Goal: Find specific page/section: Find specific page/section

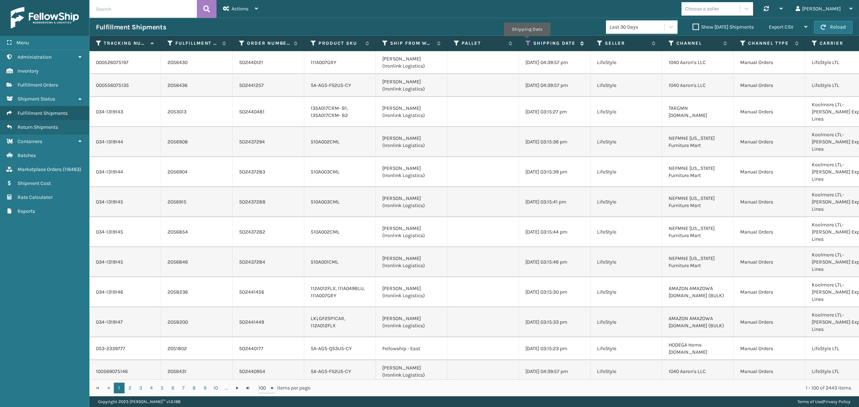
click at [527, 41] on icon at bounding box center [528, 43] width 6 height 6
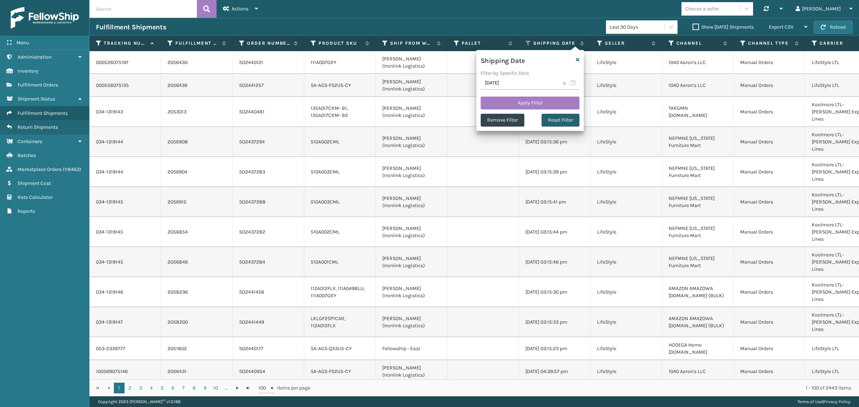
click at [555, 119] on button "Reset Filter" at bounding box center [560, 120] width 38 height 13
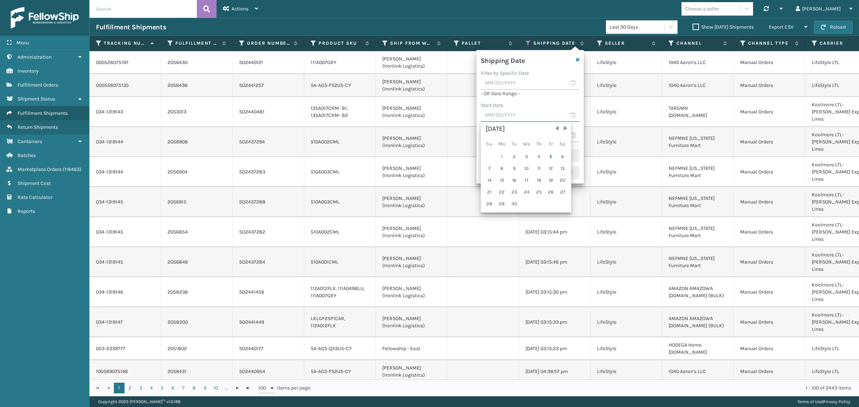
click at [521, 114] on input "text" at bounding box center [529, 115] width 99 height 13
click at [554, 130] on span "Previous Month" at bounding box center [556, 128] width 7 height 7
click at [548, 203] on div "29" at bounding box center [550, 204] width 11 height 11
type input "[DATE]"
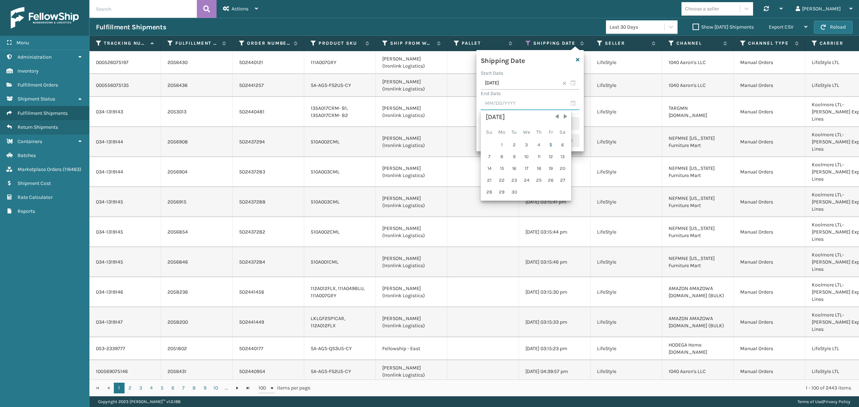
click at [529, 107] on input "text" at bounding box center [529, 103] width 99 height 13
click at [537, 143] on div "4" at bounding box center [538, 145] width 11 height 11
type input "[DATE]"
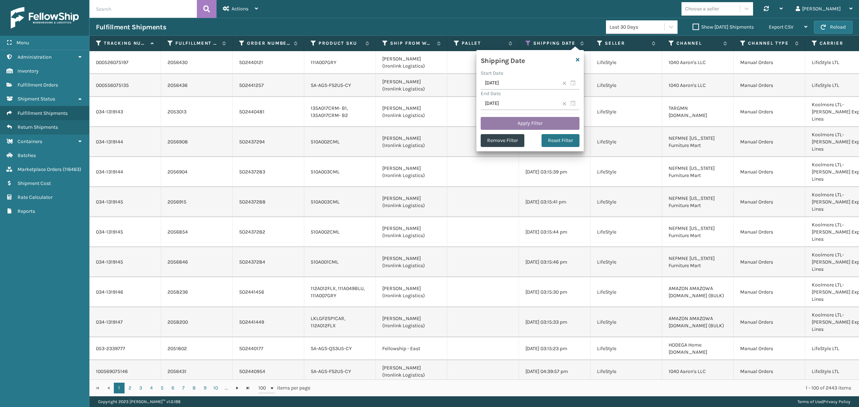
click at [525, 125] on button "Apply Filter" at bounding box center [529, 123] width 99 height 13
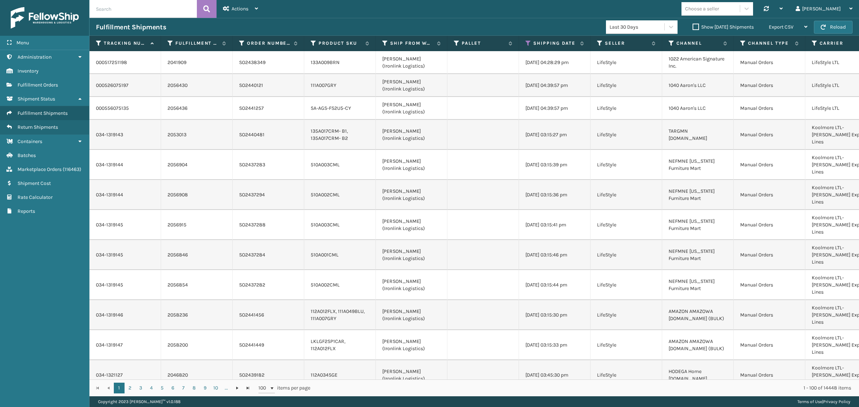
click at [692, 25] on label "Show [DATE] Shipments" at bounding box center [722, 27] width 61 height 6
click at [692, 25] on input "Show [DATE] Shipments" at bounding box center [692, 25] width 0 height 5
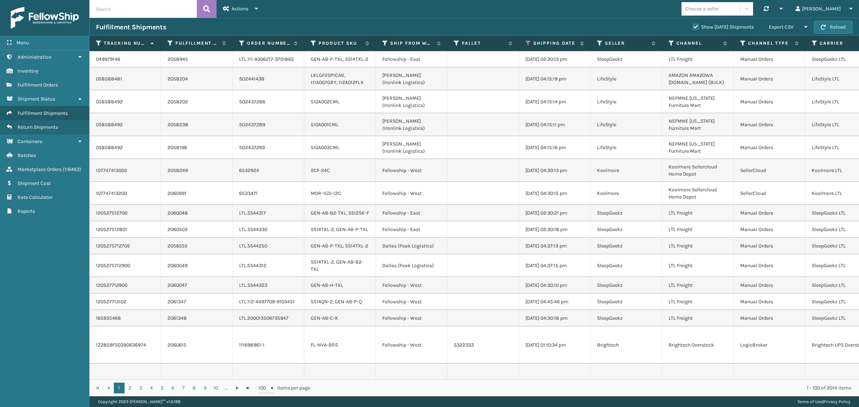
click at [692, 25] on label "Show [DATE] Shipments" at bounding box center [722, 27] width 61 height 6
click at [692, 25] on input "Show [DATE] Shipments" at bounding box center [692, 25] width 0 height 5
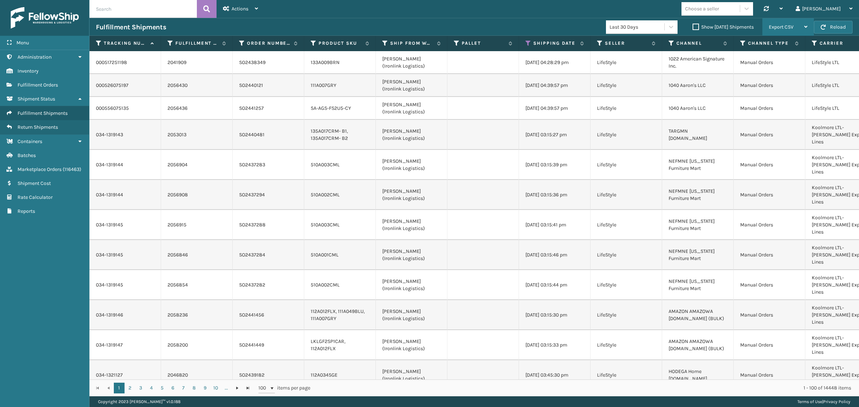
click at [787, 25] on span "Export CSV" at bounding box center [780, 27] width 25 height 6
click at [785, 64] on li "Export All Pages" at bounding box center [765, 65] width 96 height 19
click at [469, 25] on div "Fulfillment Shipments" at bounding box center [351, 27] width 510 height 9
click at [527, 40] on icon at bounding box center [528, 43] width 6 height 6
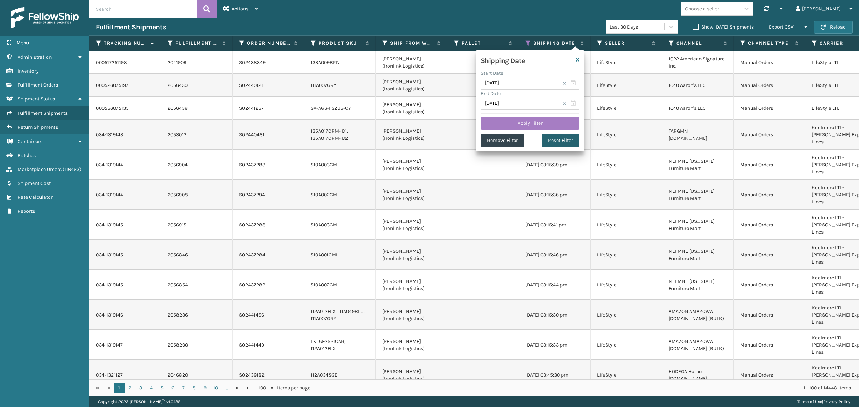
click at [563, 140] on button "Reset Filter" at bounding box center [560, 140] width 38 height 13
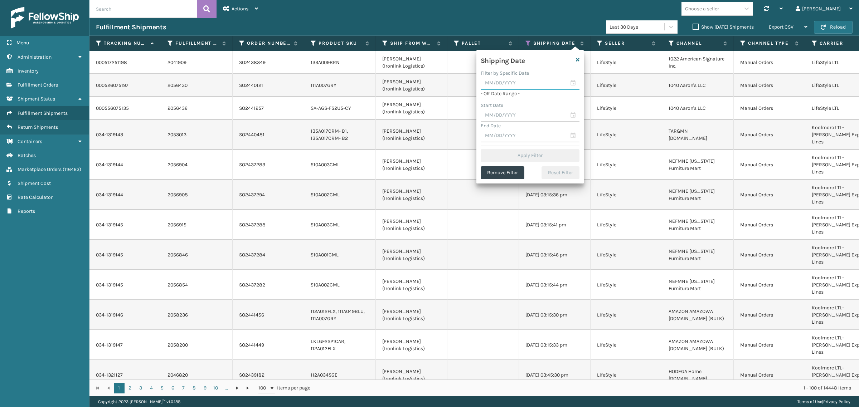
click at [499, 85] on input "text" at bounding box center [529, 83] width 99 height 13
click at [536, 124] on div "4" at bounding box center [538, 124] width 11 height 11
type input "[DATE]"
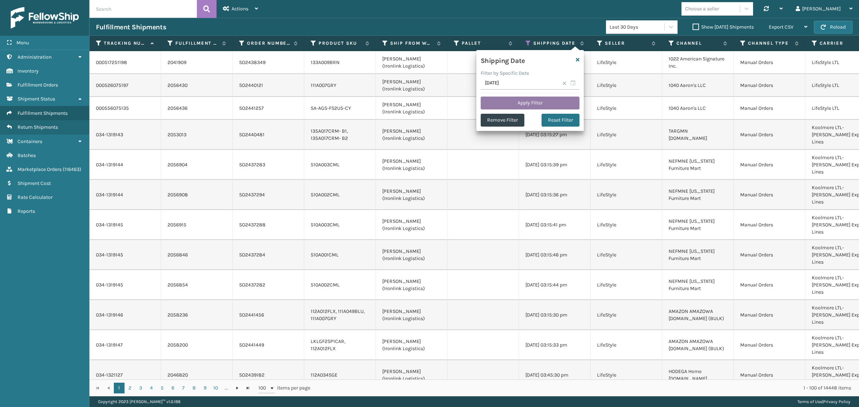
click at [521, 101] on button "Apply Filter" at bounding box center [529, 103] width 99 height 13
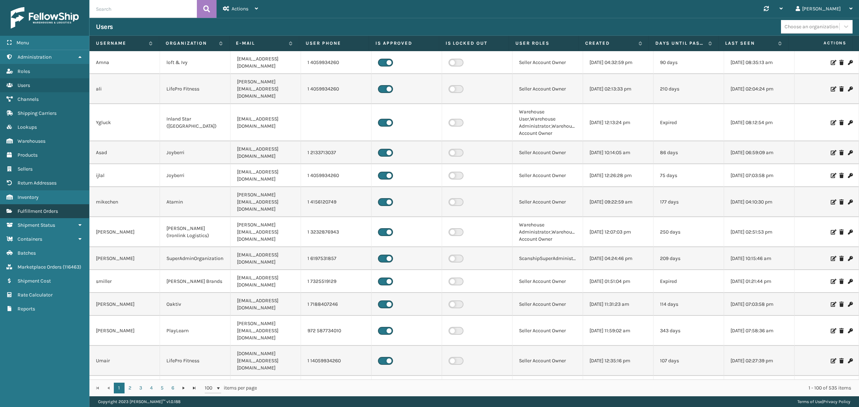
click at [53, 208] on span "Fulfillment Orders" at bounding box center [38, 211] width 40 height 6
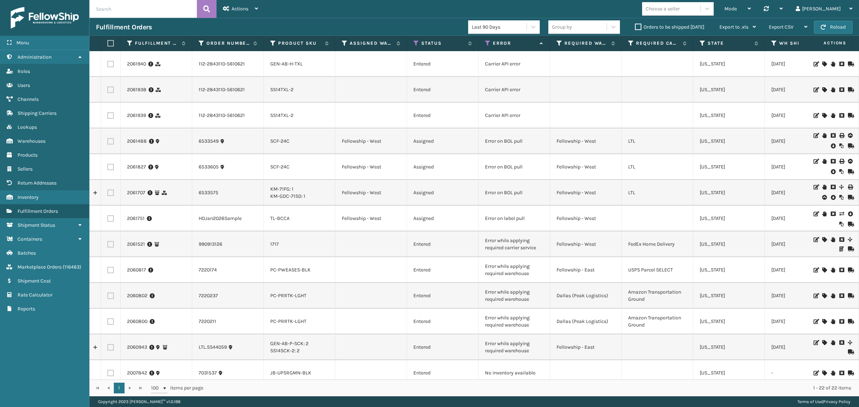
click at [352, 8] on div "Mode Regular Mode Picking Mode Labeling Mode Palletizing Mode Exit Scan Mode Ch…" at bounding box center [561, 9] width 594 height 18
click at [76, 57] on link "Administration" at bounding box center [44, 57] width 89 height 14
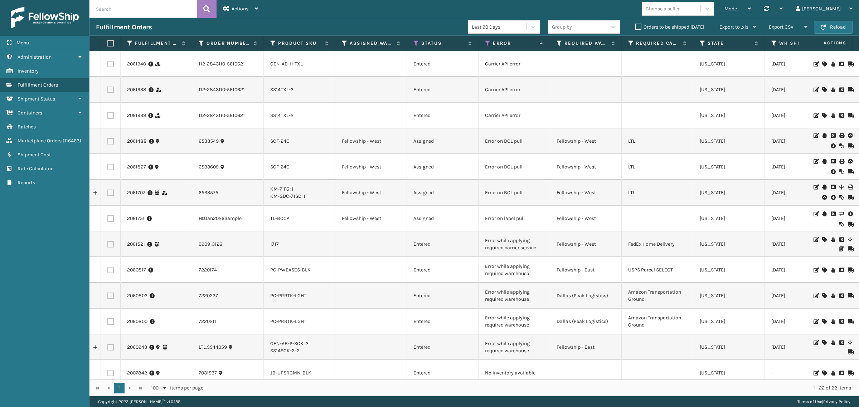
click at [313, 13] on div "Mode Regular Mode Picking Mode Labeling Mode Palletizing Mode Exit Scan Mode Ch…" at bounding box center [561, 9] width 594 height 18
